Goal: Task Accomplishment & Management: Use online tool/utility

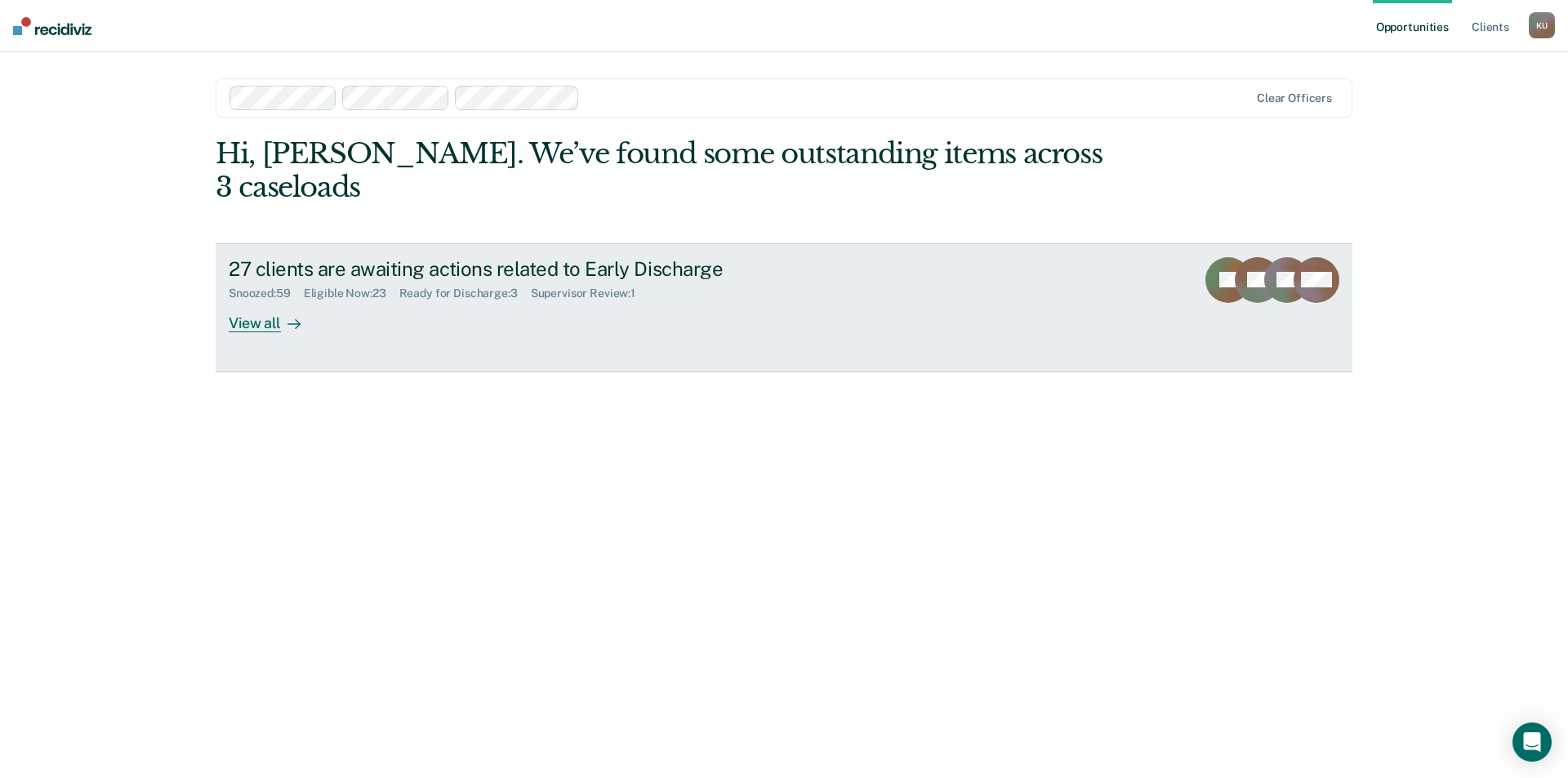
click at [384, 287] on div "27 clients are awaiting actions related to Early Discharge Snoozed : 59 Eligibl…" at bounding box center [534, 294] width 612 height 75
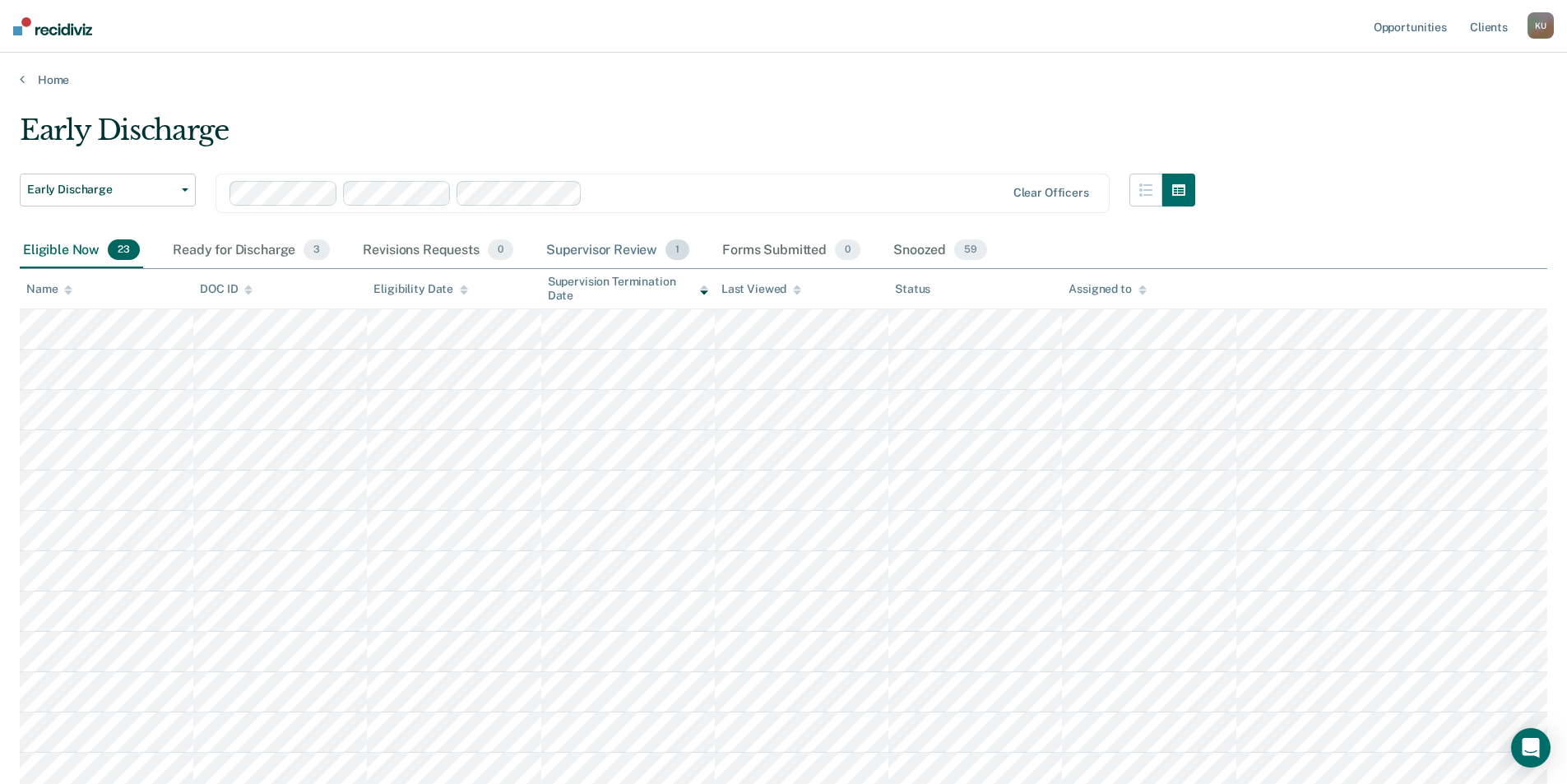
click at [653, 242] on div "Supervisor Review 1" at bounding box center [619, 250] width 151 height 36
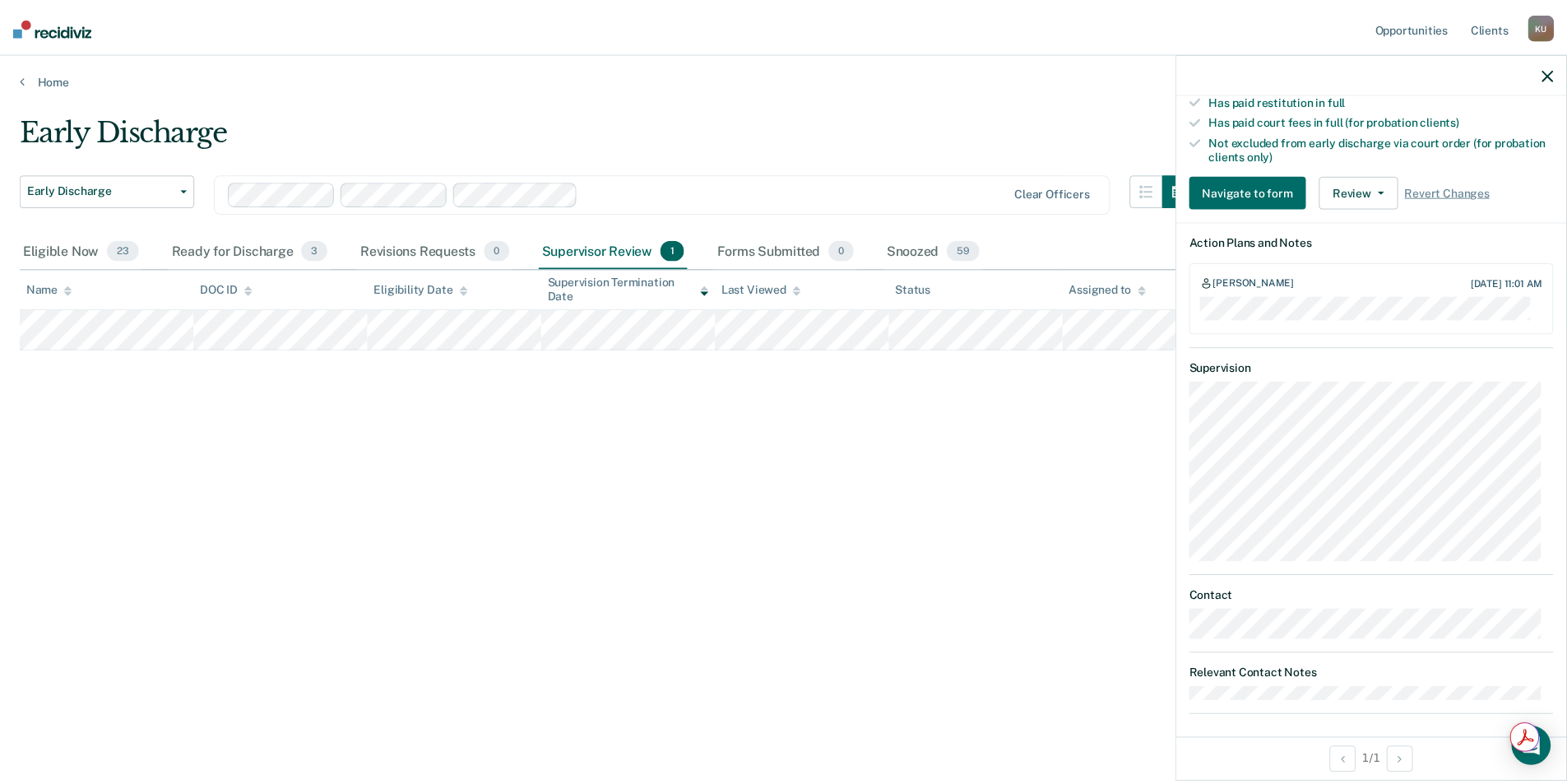
scroll to position [482, 0]
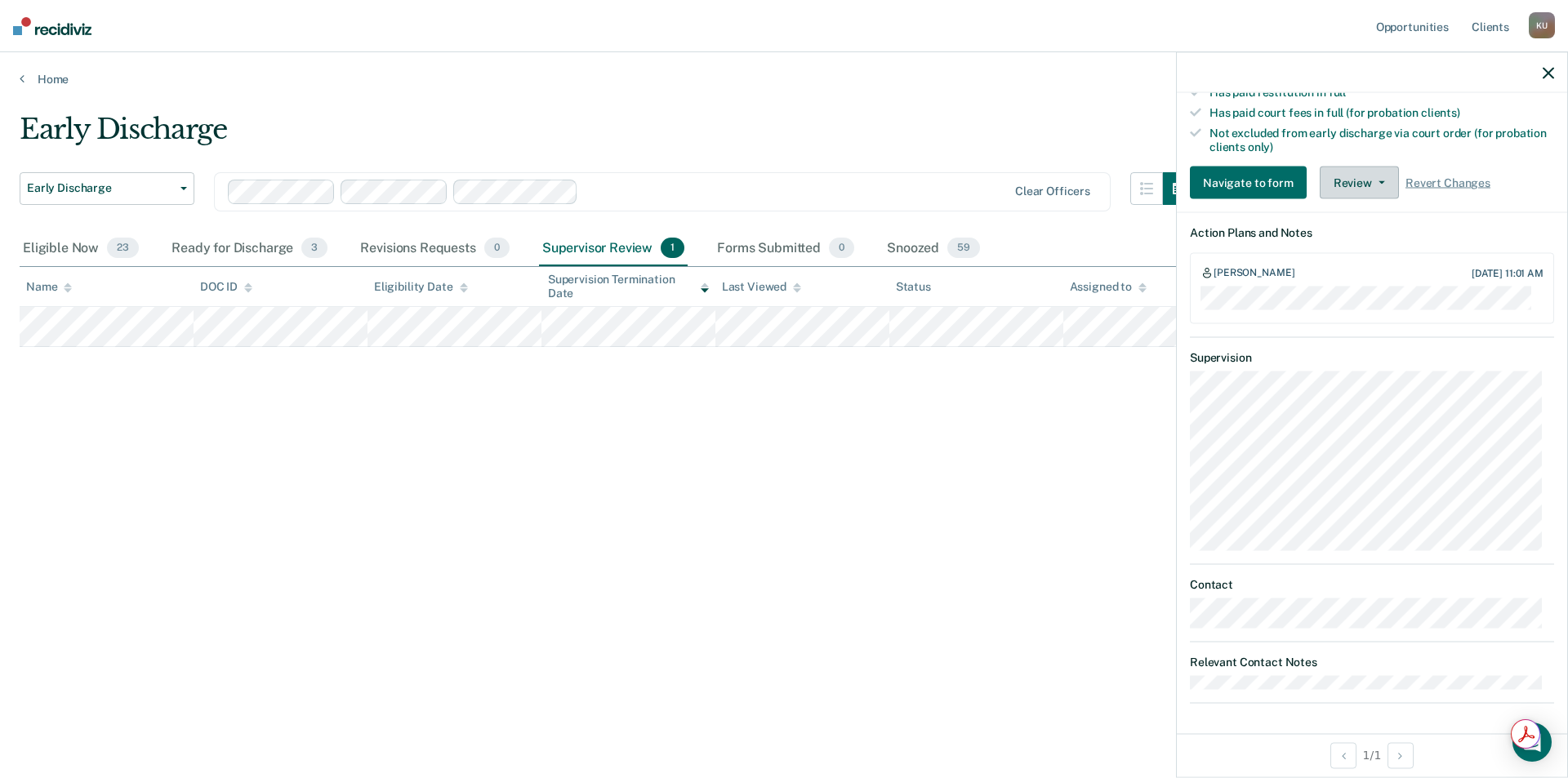
click at [1353, 179] on button "Review" at bounding box center [1359, 182] width 80 height 32
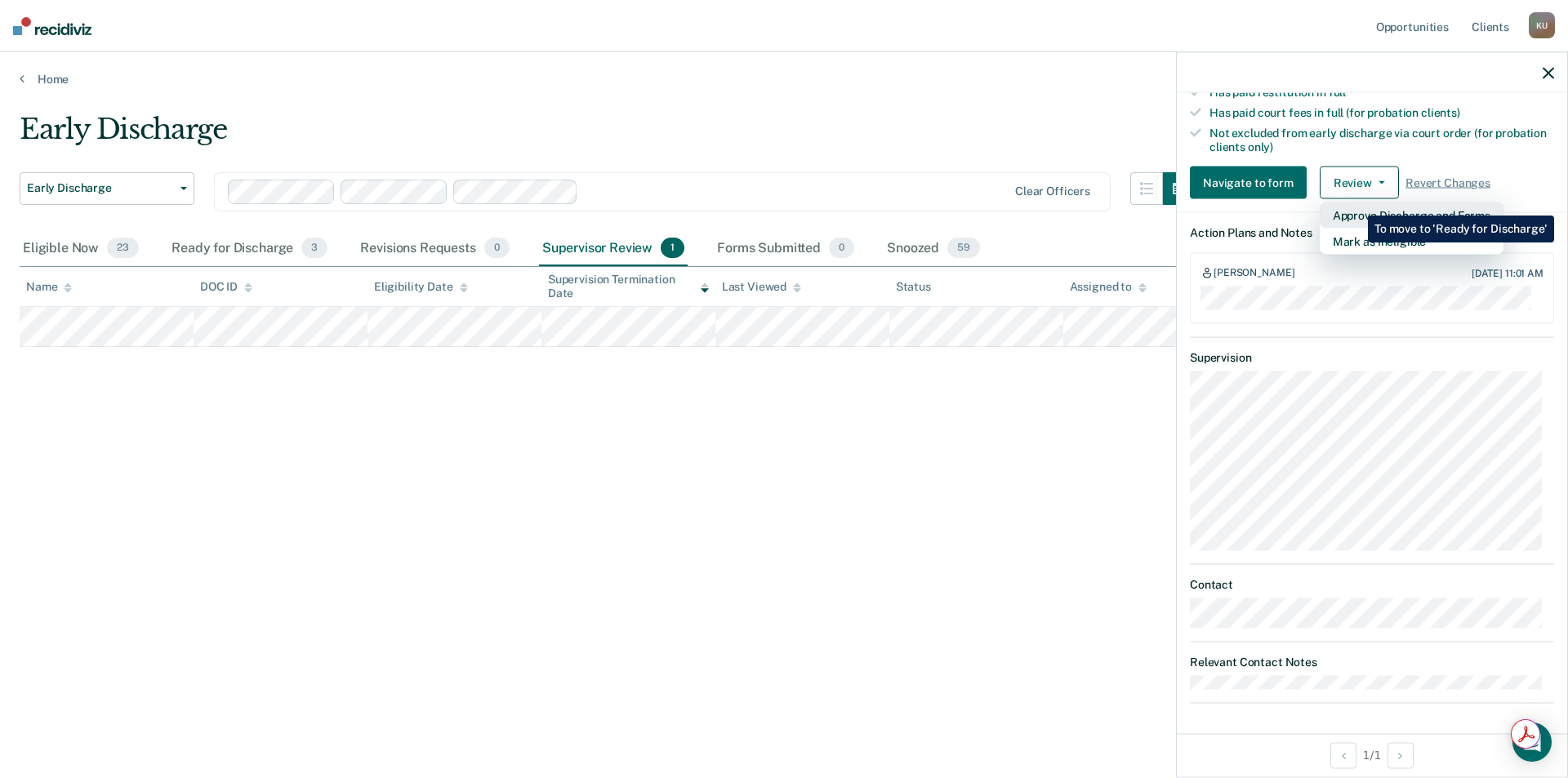
click at [1355, 203] on button "Approve Discharge and Forms" at bounding box center [1411, 215] width 184 height 26
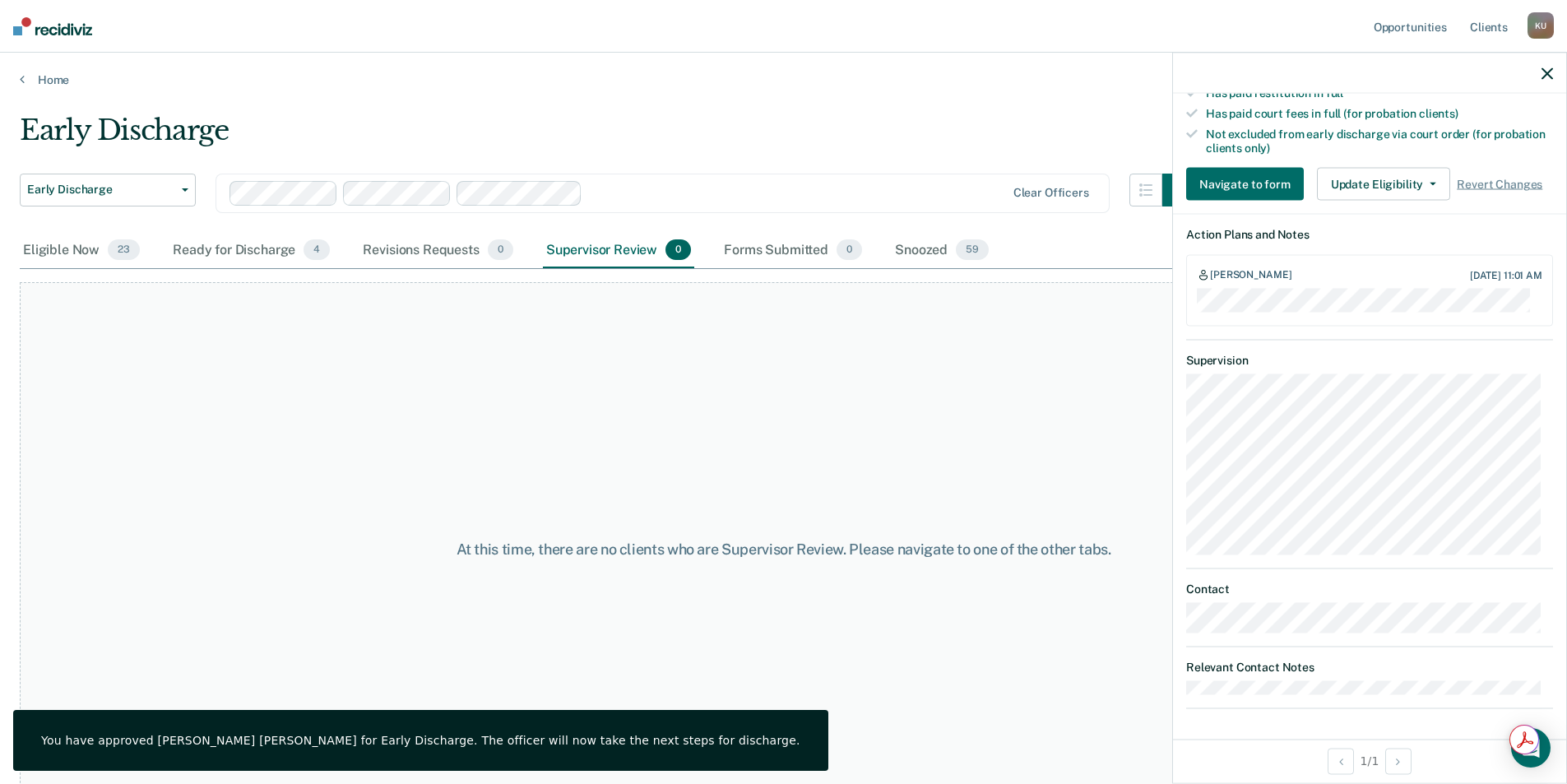
click at [1547, 72] on icon "button" at bounding box center [1547, 73] width 11 height 11
